Goal: Find specific page/section

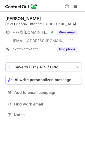
scroll to position [111, 85]
